Goal: Information Seeking & Learning: Understand process/instructions

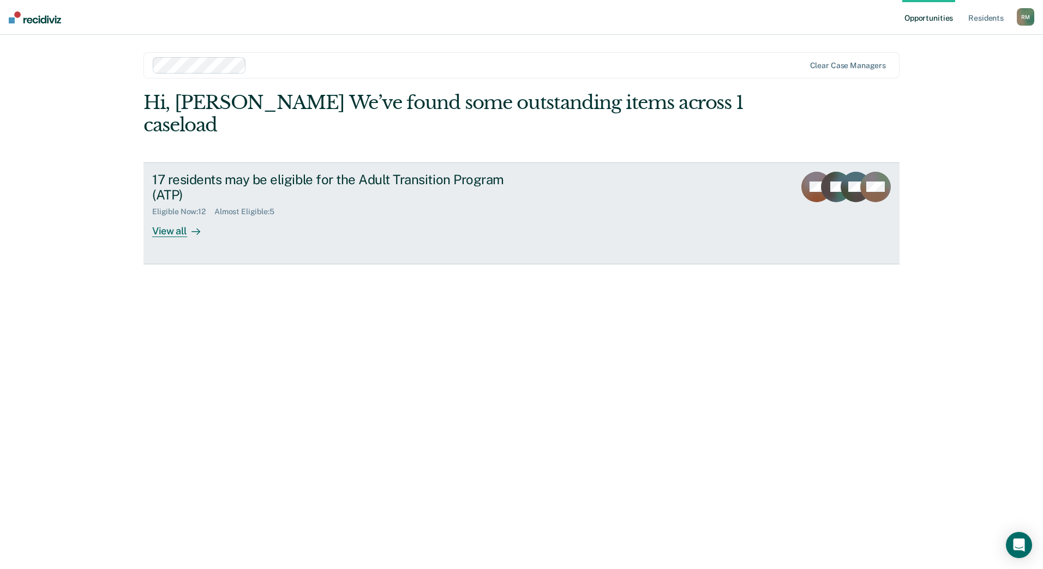
click at [174, 220] on div "View all" at bounding box center [182, 227] width 61 height 21
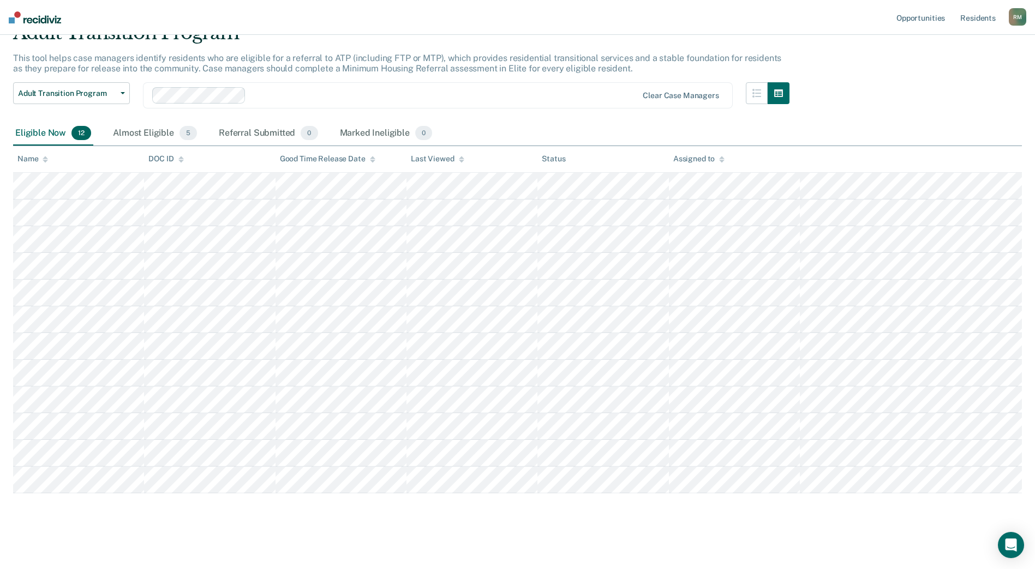
scroll to position [56, 0]
click at [140, 132] on div "Almost Eligible 5" at bounding box center [155, 131] width 88 height 24
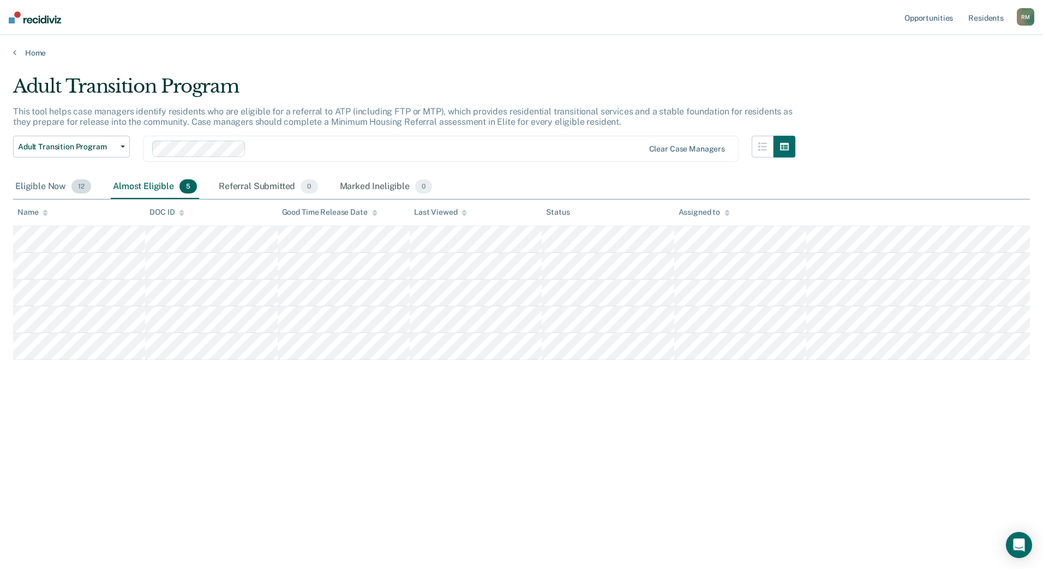
click at [33, 194] on div "Eligible Now 12" at bounding box center [53, 187] width 80 height 24
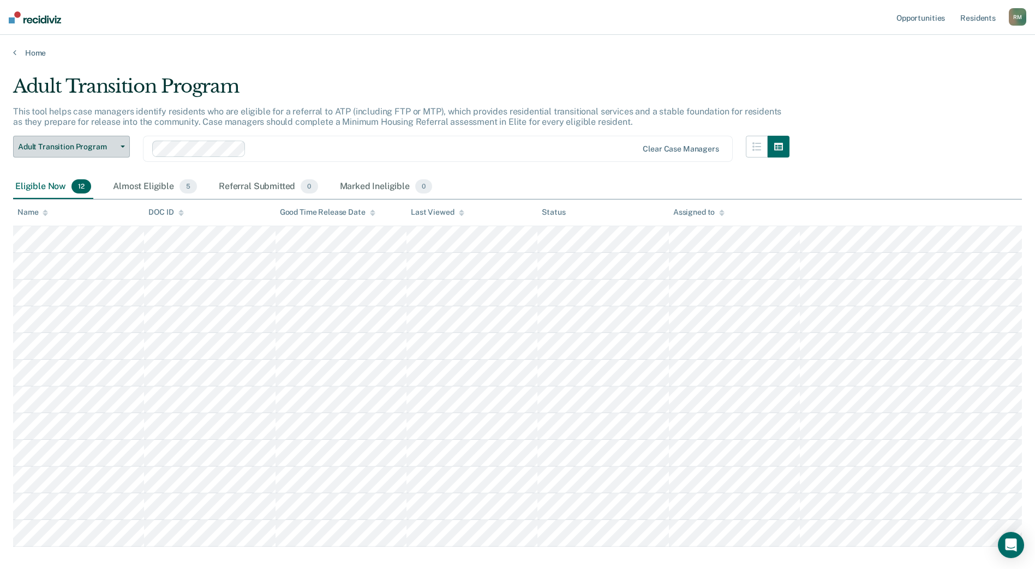
click at [93, 142] on span "Adult Transition Program" at bounding box center [67, 146] width 98 height 9
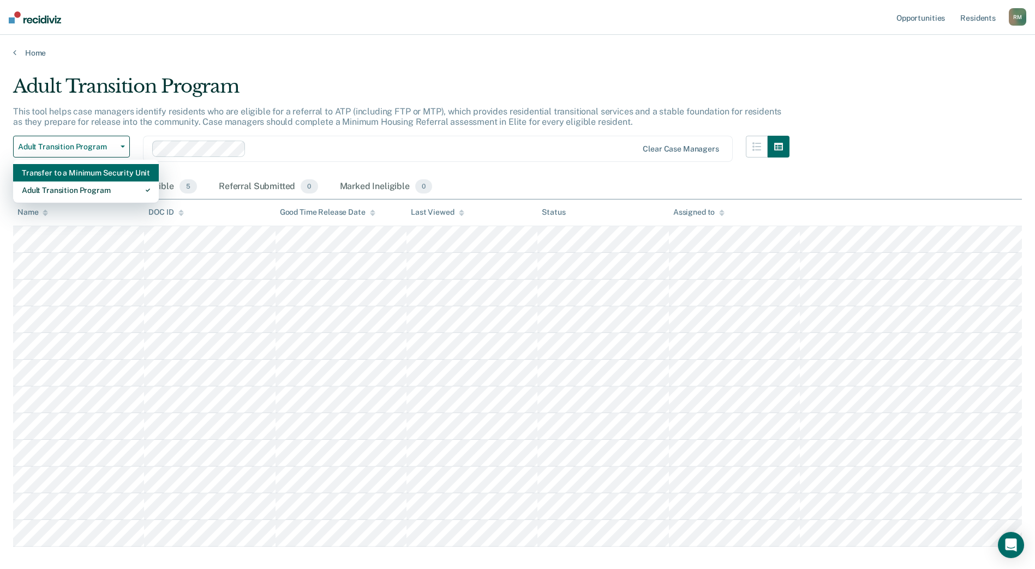
click at [94, 172] on div "Transfer to a Minimum Security Unit" at bounding box center [86, 172] width 128 height 17
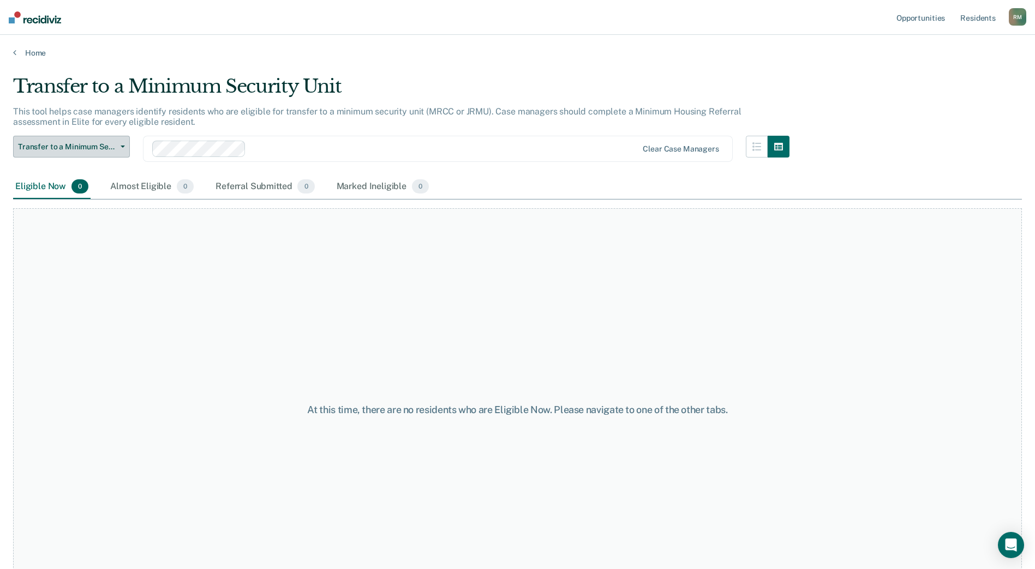
click at [105, 151] on span "Transfer to a Minimum Security Unit" at bounding box center [67, 146] width 98 height 9
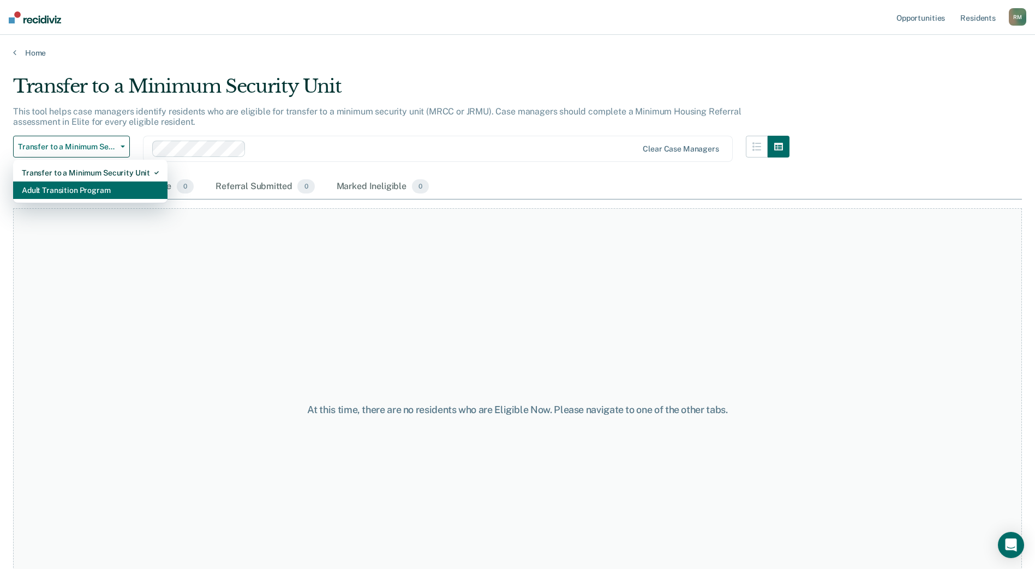
click at [77, 196] on div "Adult Transition Program" at bounding box center [90, 190] width 137 height 17
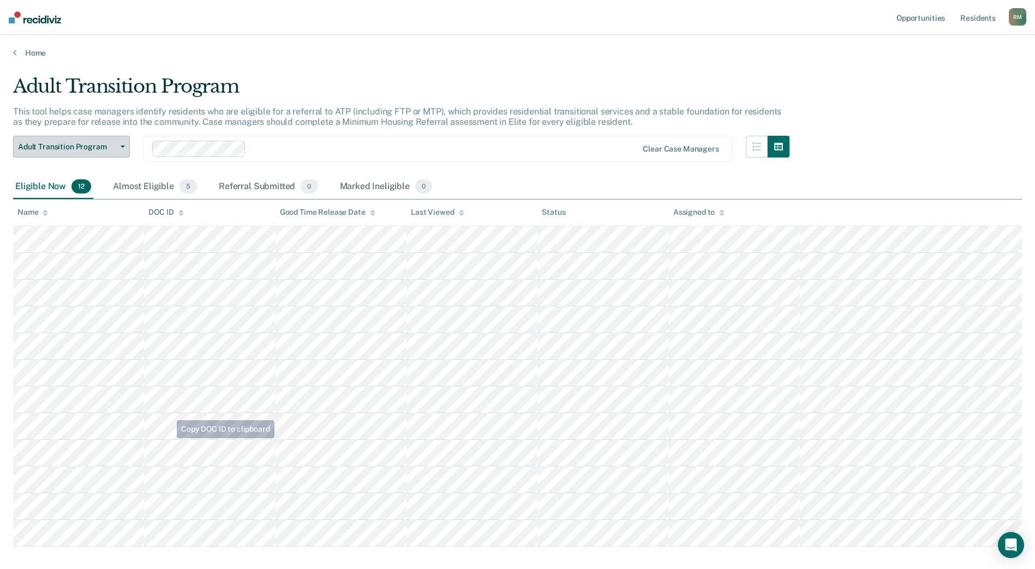
scroll to position [56, 0]
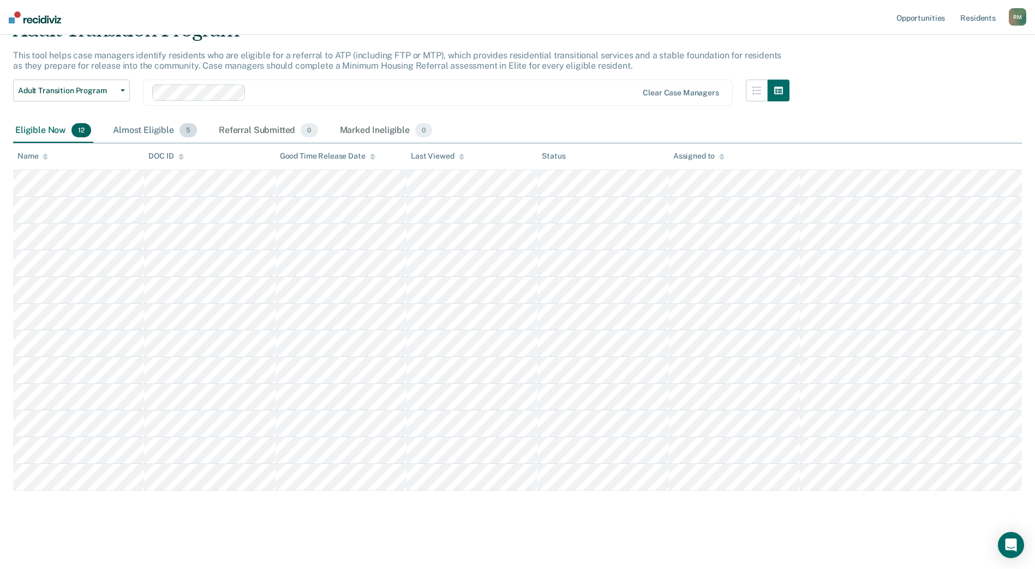
click at [172, 135] on div "Almost Eligible 5" at bounding box center [155, 131] width 88 height 24
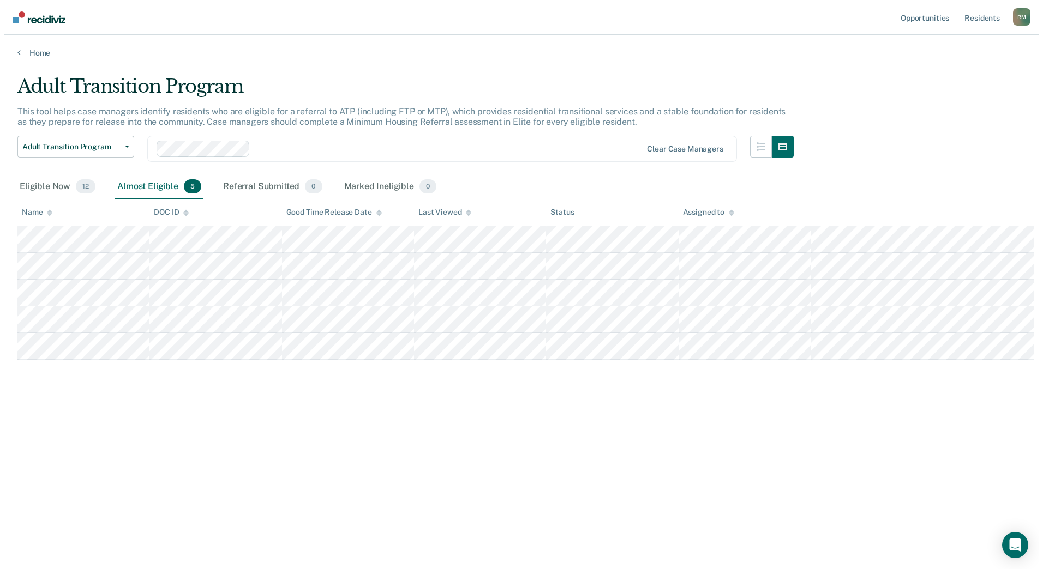
scroll to position [0, 0]
click at [17, 386] on div "Adult Transition Program This tool helps case managers identify residents who a…" at bounding box center [521, 281] width 1017 height 412
